Goal: Navigation & Orientation: Find specific page/section

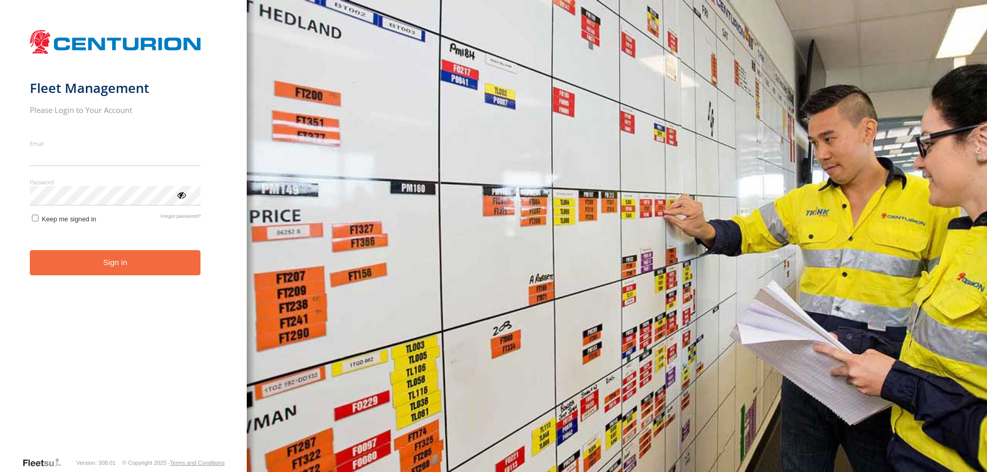
type input "**********"
click at [95, 276] on button "Sign in" at bounding box center [115, 262] width 171 height 25
click at [134, 264] on button "Sign in" at bounding box center [115, 262] width 171 height 25
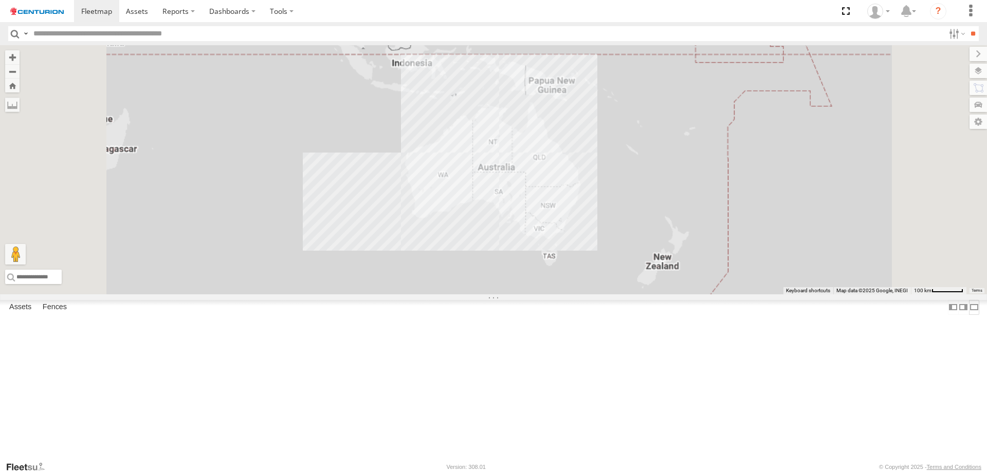
click at [969, 315] on label at bounding box center [974, 307] width 10 height 15
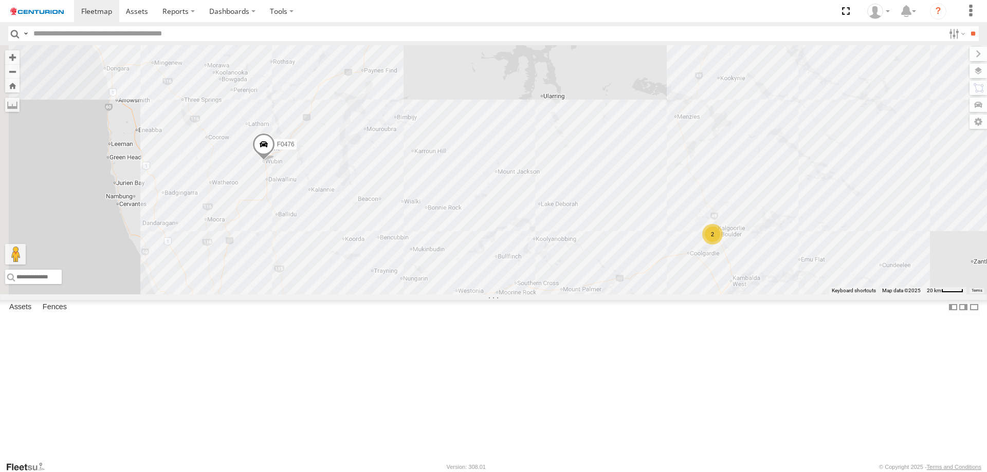
drag, startPoint x: 293, startPoint y: 299, endPoint x: 309, endPoint y: 344, distance: 47.6
click at [309, 295] on div "F0474 TL250 PM682 MV262 MV283 F0512 F0476 Cage101 F0400 F0416 F0451 F0470 F0439…" at bounding box center [493, 169] width 987 height 249
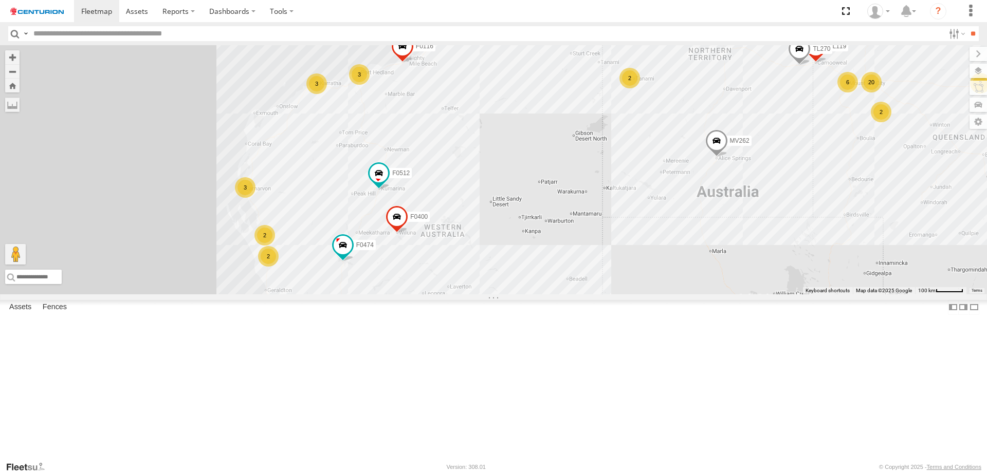
drag, startPoint x: 293, startPoint y: 190, endPoint x: 299, endPoint y: 290, distance: 100.4
click at [299, 290] on div "F0474 TL250 PM682 MV262 MV283 F0512 F0476 Cage101 F0400 F0451 F0470 F0439 37 6 …" at bounding box center [493, 169] width 987 height 249
